Goal: Information Seeking & Learning: Check status

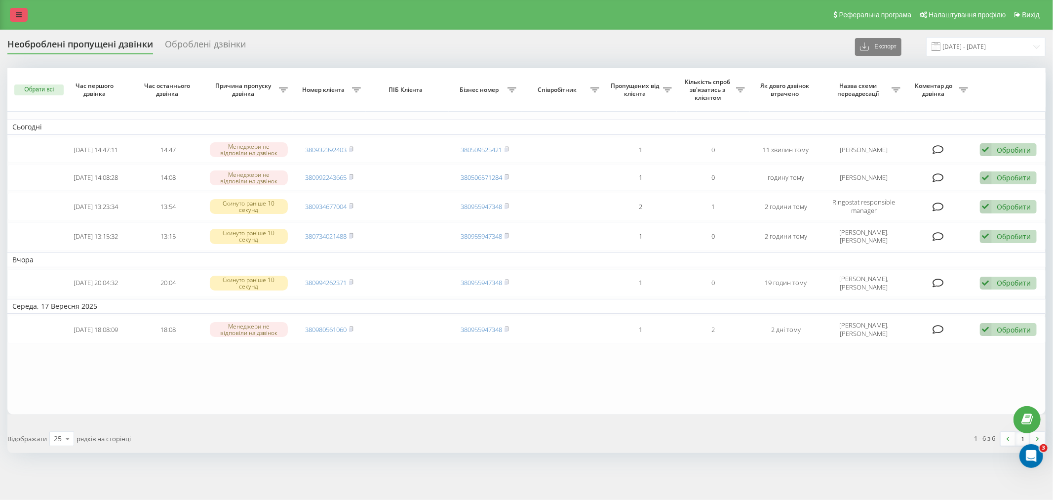
click at [18, 15] on icon at bounding box center [19, 14] width 6 height 7
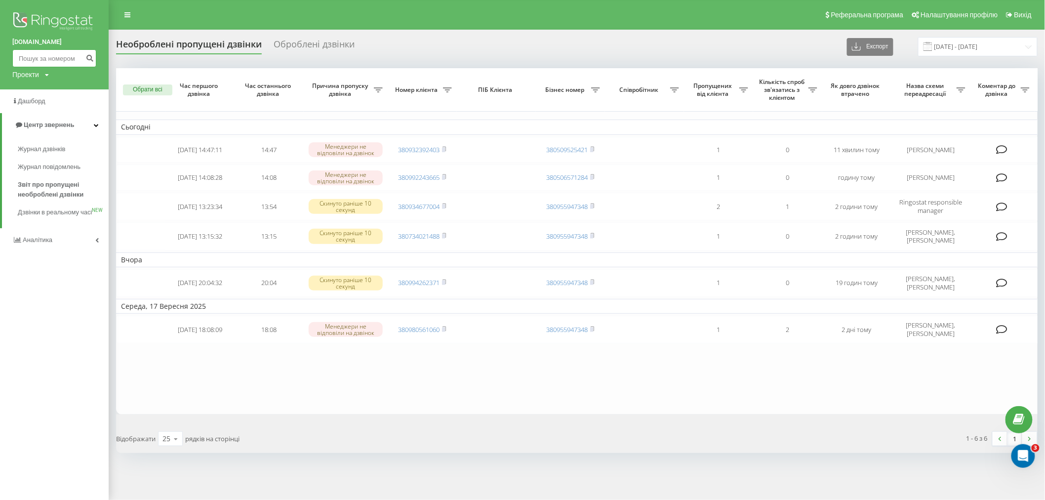
click at [75, 53] on input at bounding box center [54, 58] width 84 height 18
paste input "380668737252"
type input "380668737252"
click at [89, 55] on icon "submit" at bounding box center [89, 57] width 8 height 6
